Goal: Find specific page/section: Find specific page/section

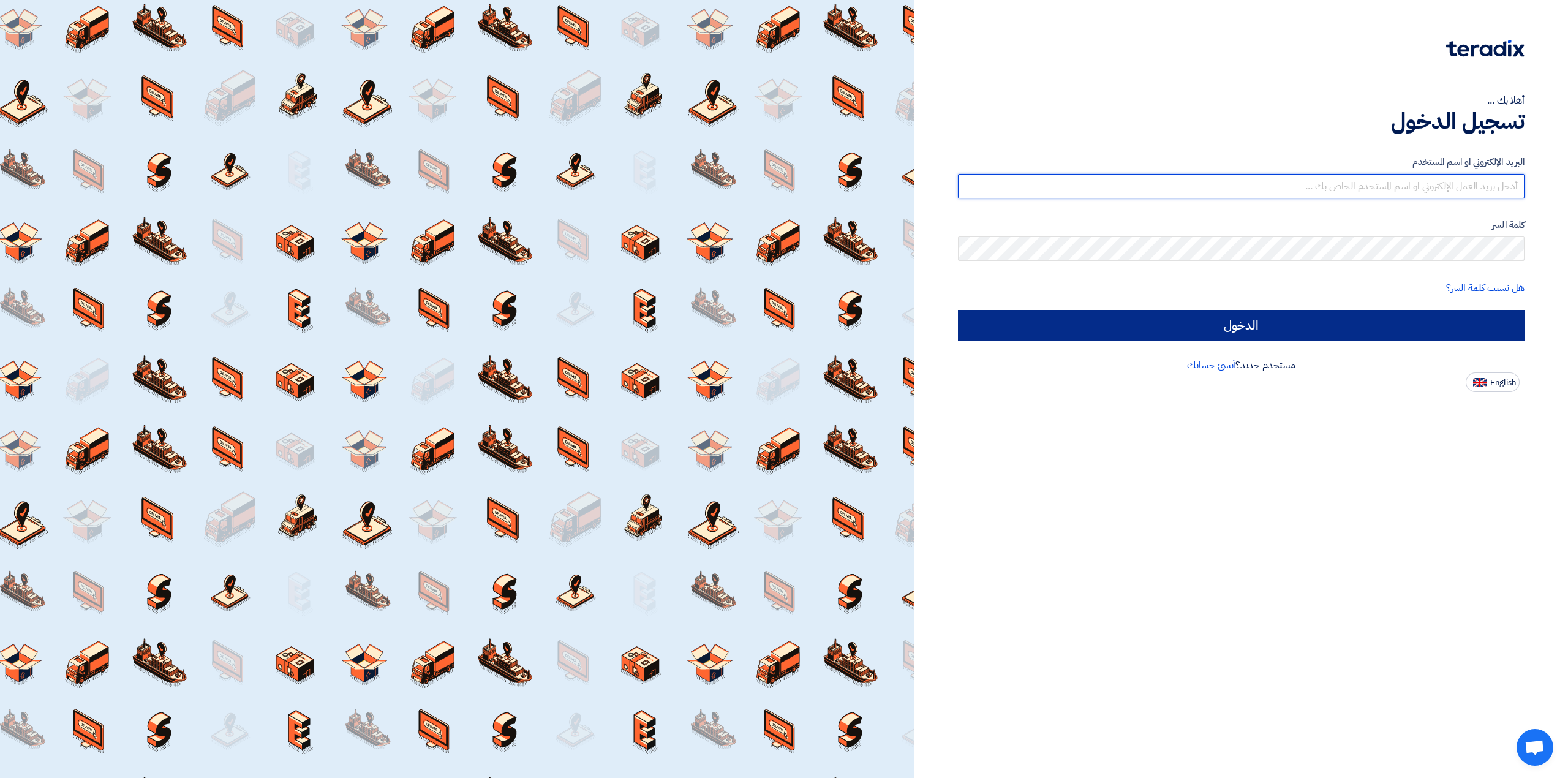
type input "[EMAIL_ADDRESS][DOMAIN_NAME]"
click at [984, 327] on input "الدخول" at bounding box center [1241, 325] width 567 height 31
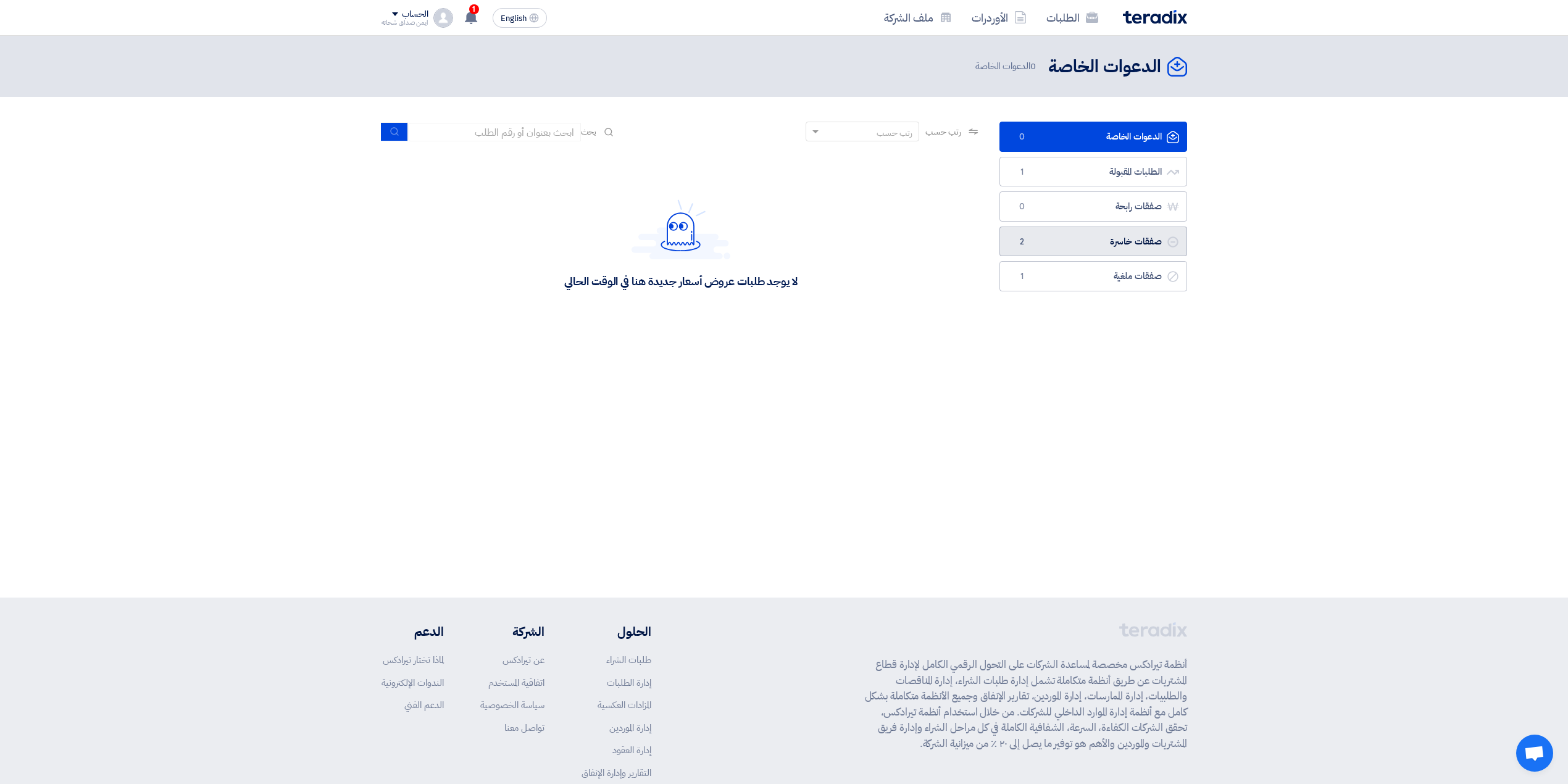
click at [1080, 252] on link "صفقات خاسرة صفقات خاسرة 2" at bounding box center [1093, 242] width 188 height 30
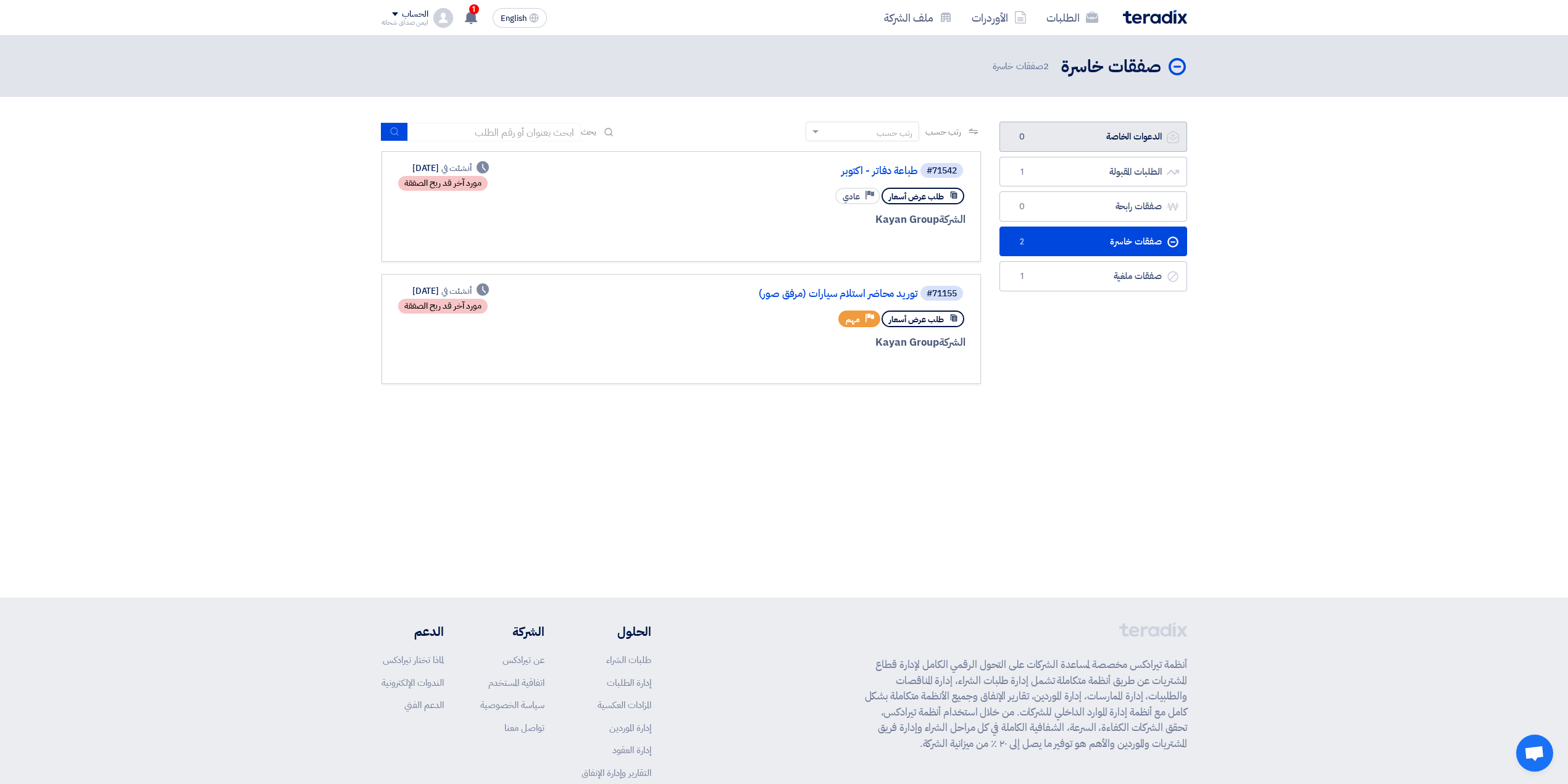
click at [1133, 147] on link "الدعوات الخاصة الدعوات الخاصة 0" at bounding box center [1093, 137] width 188 height 30
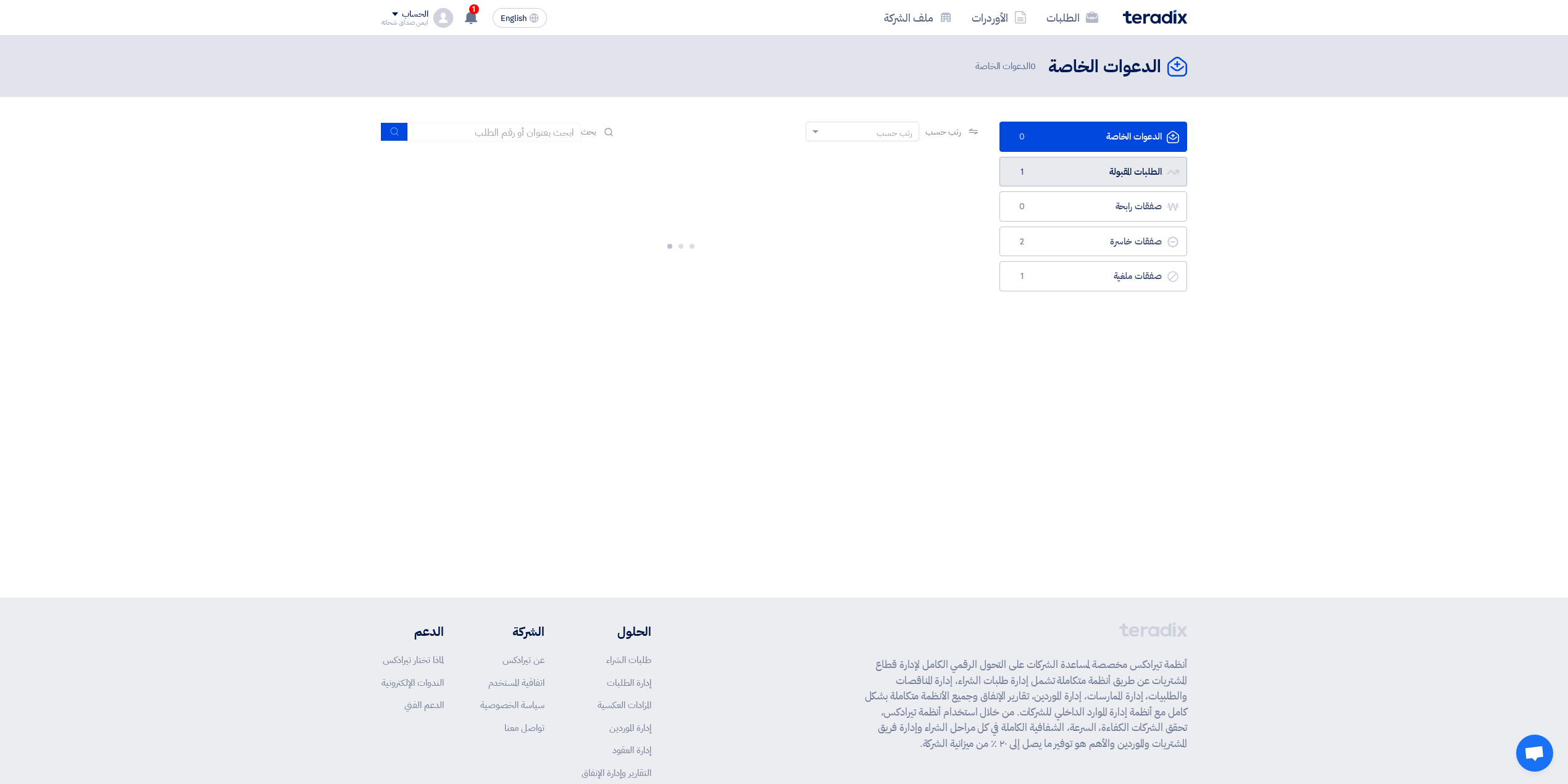
click at [1123, 171] on link "الطلبات المقبولة الطلبات المقبولة 1" at bounding box center [1093, 172] width 188 height 30
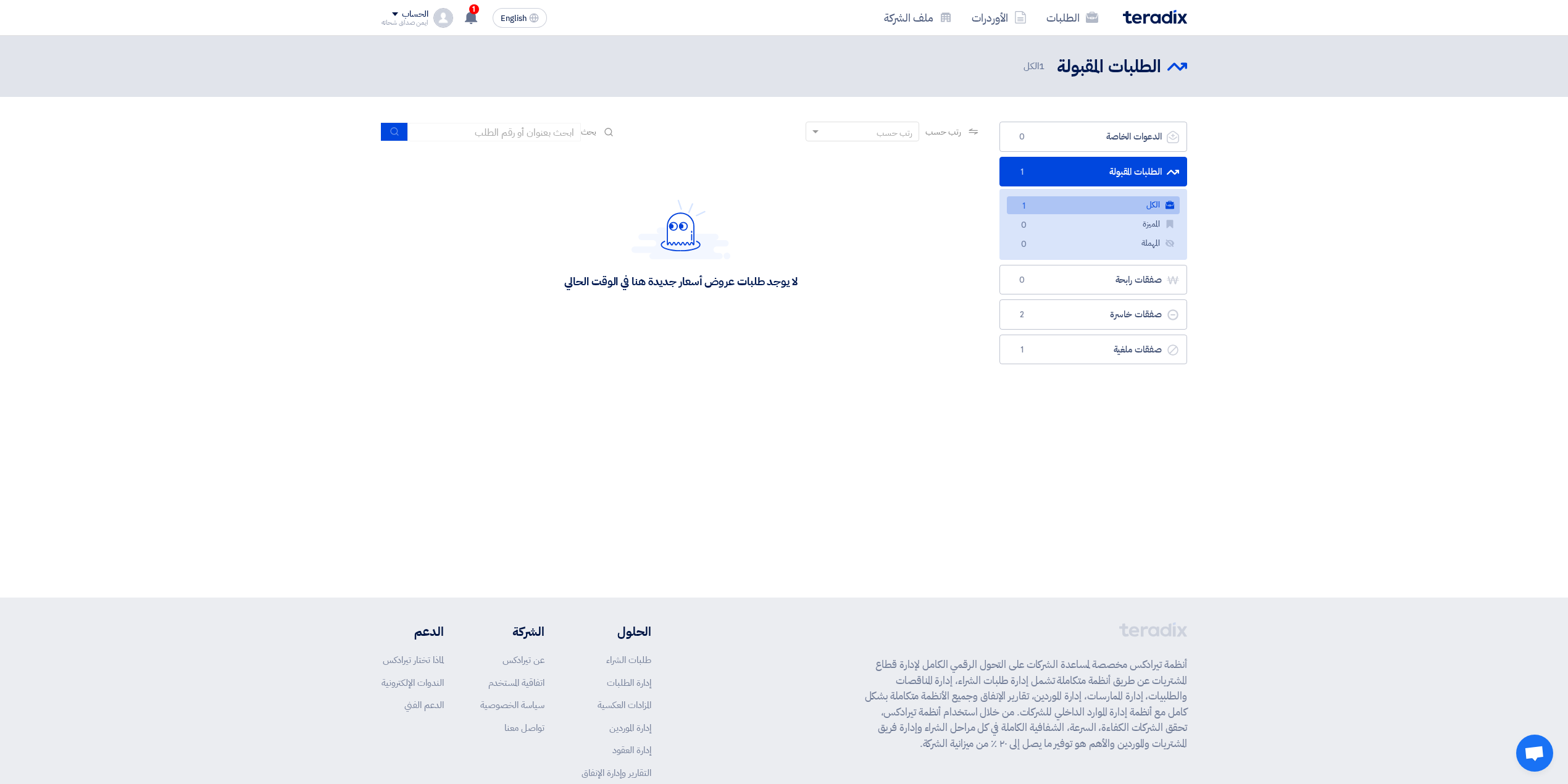
click at [1097, 205] on link "الكل الكل 1" at bounding box center [1093, 205] width 173 height 18
